Goal: Transaction & Acquisition: Purchase product/service

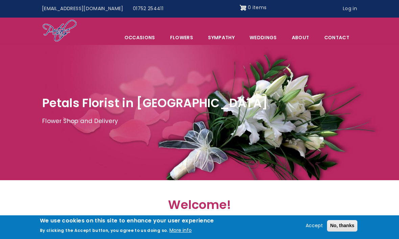
click at [227, 38] on link "Sympathy" at bounding box center [221, 37] width 41 height 14
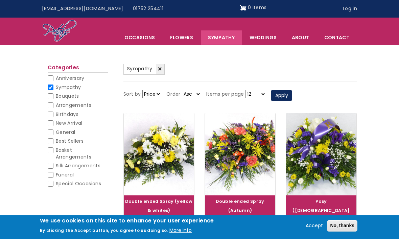
click at [57, 173] on span "Funeral" at bounding box center [65, 174] width 18 height 7
click at [53, 173] on input "Funeral" at bounding box center [51, 175] width 6 height 6
checkbox input "true"
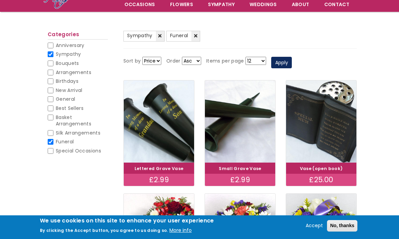
scroll to position [56, 0]
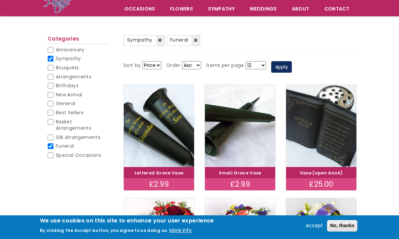
click at [91, 73] on span "Arrangements" at bounding box center [74, 76] width 36 height 7
click at [53, 74] on input "Arrangements" at bounding box center [51, 77] width 6 height 6
checkbox input "true"
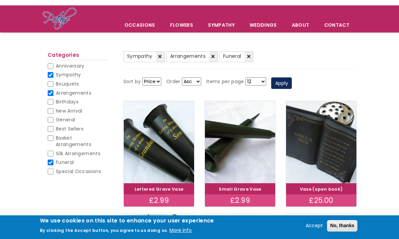
scroll to position [39, 0]
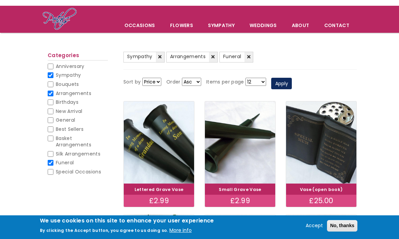
click at [215, 58] on link "(-) Arrangements" at bounding box center [191, 57] width 51 height 11
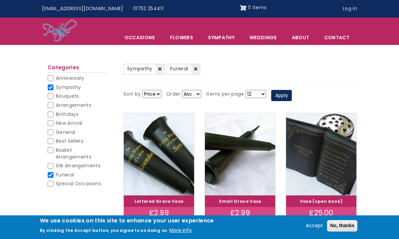
click at [68, 147] on span "Basket Arrangements" at bounding box center [74, 154] width 36 height 14
click at [53, 147] on input "Basket Arrangements" at bounding box center [51, 150] width 6 height 6
checkbox input "true"
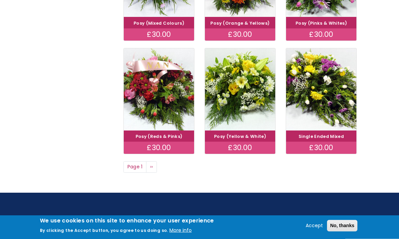
scroll to position [451, 0]
click at [157, 161] on link "Next page ››" at bounding box center [151, 166] width 11 height 11
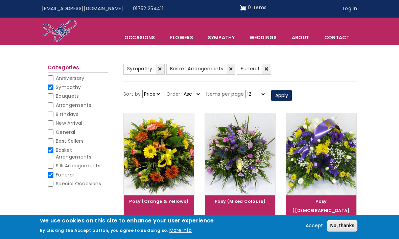
click at [53, 172] on input "Funeral" at bounding box center [51, 175] width 6 height 6
checkbox input "false"
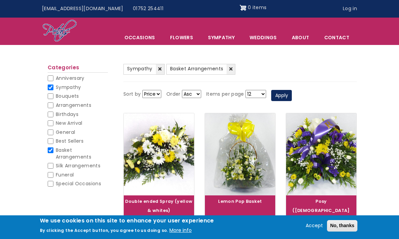
click at [56, 171] on span "Funeral" at bounding box center [65, 174] width 18 height 7
click at [53, 172] on input "Funeral" at bounding box center [51, 175] width 6 height 6
checkbox input "true"
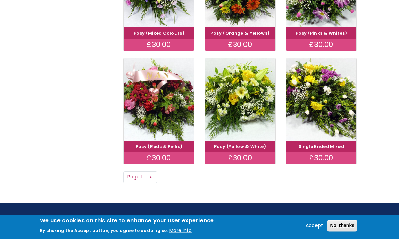
scroll to position [441, 0]
click at [157, 171] on link "Next page ››" at bounding box center [151, 176] width 11 height 11
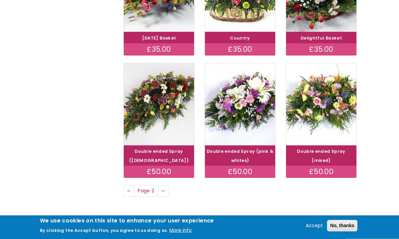
scroll to position [436, 0]
click at [167, 185] on link "Next page ››" at bounding box center [163, 190] width 11 height 11
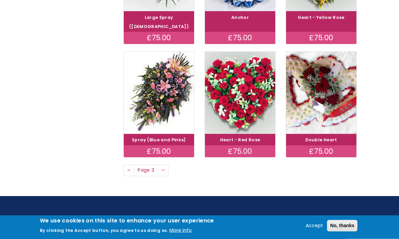
scroll to position [435, 0]
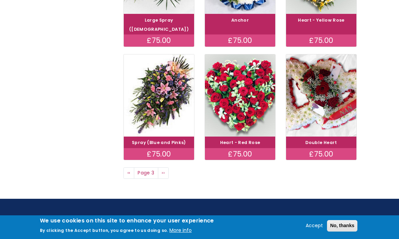
click at [167, 167] on link "Next page ››" at bounding box center [163, 172] width 11 height 11
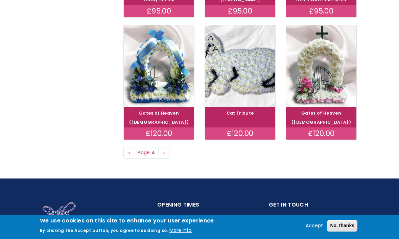
scroll to position [462, 0]
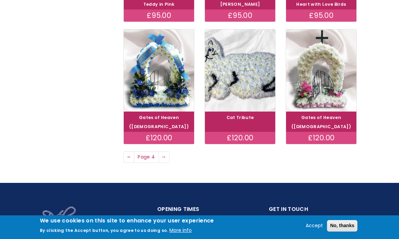
click at [164, 154] on span "››" at bounding box center [163, 157] width 3 height 7
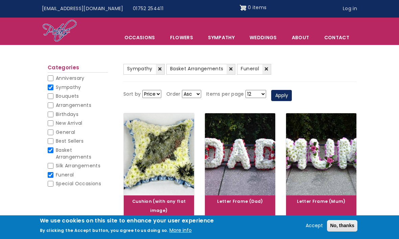
click at [149, 64] on link "(-) Sympathy" at bounding box center [143, 69] width 41 height 11
